Goal: Find specific page/section: Find specific page/section

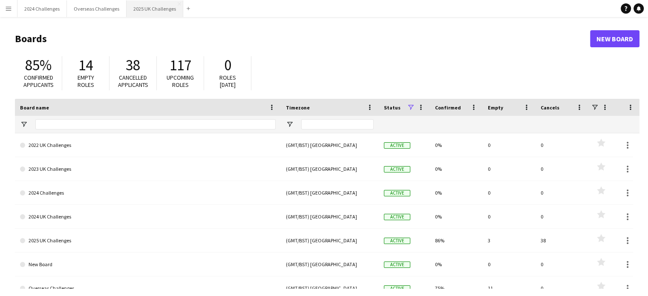
click at [145, 8] on button "2025 UK Challenges Close" at bounding box center [155, 8] width 57 height 17
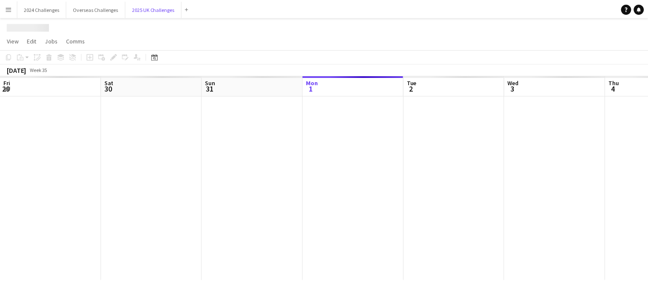
scroll to position [0, 204]
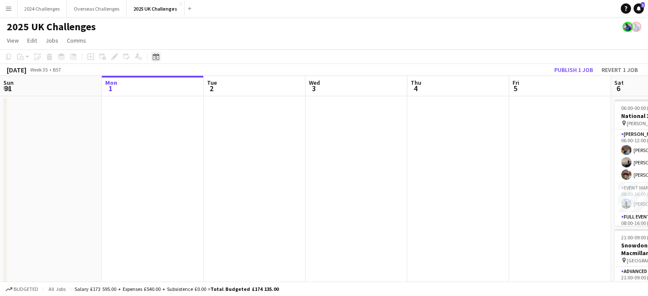
click at [158, 59] on icon "Date picker" at bounding box center [156, 56] width 7 height 7
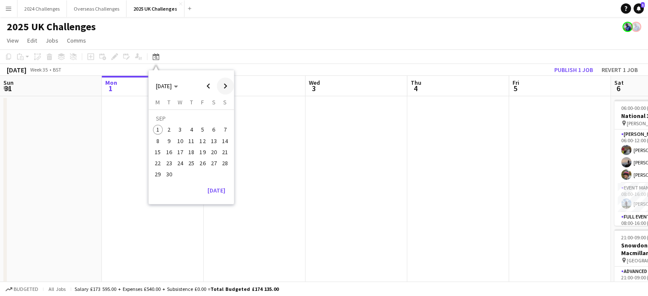
click at [220, 86] on span "Next month" at bounding box center [225, 86] width 17 height 17
click at [213, 140] on span "11" at bounding box center [214, 141] width 10 height 10
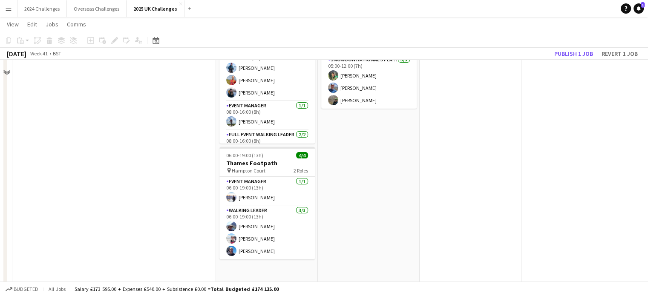
scroll to position [85, 0]
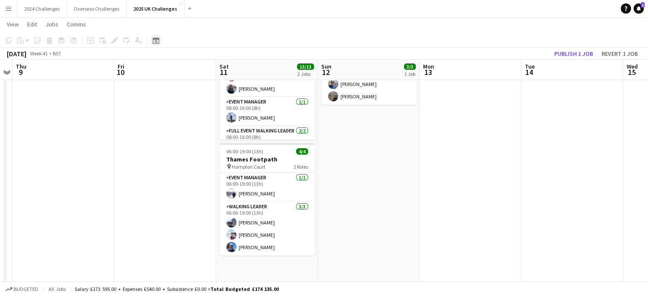
click at [157, 37] on icon at bounding box center [156, 40] width 6 height 7
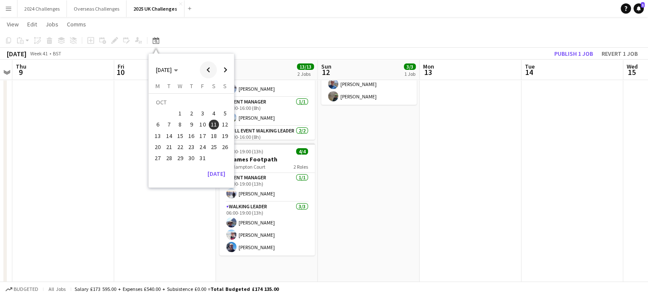
click at [204, 68] on span "Previous month" at bounding box center [208, 69] width 17 height 17
click at [205, 126] on span "12" at bounding box center [203, 125] width 10 height 10
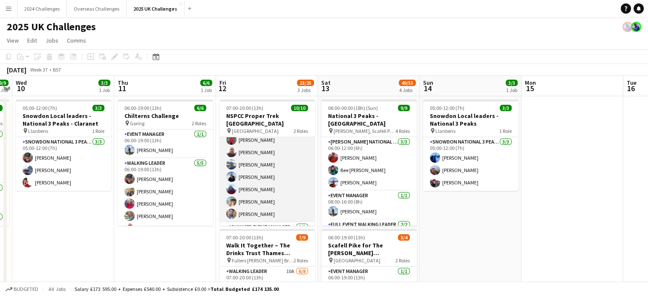
scroll to position [60, 0]
